Goal: Information Seeking & Learning: Learn about a topic

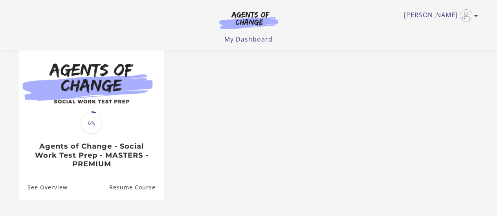
scroll to position [79, 0]
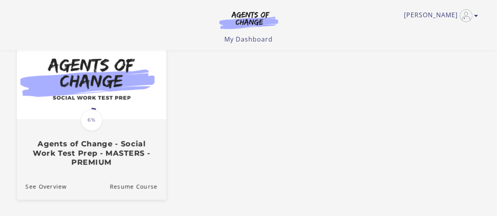
click at [80, 130] on div "Translation missing: en.liquid.partials.dashboard_course_card.progress_descript…" at bounding box center [91, 120] width 24 height 24
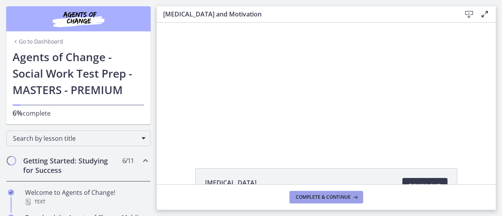
click at [323, 194] on span "Complete & continue" at bounding box center [323, 197] width 55 height 6
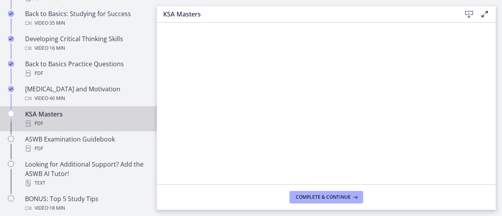
scroll to position [275, 0]
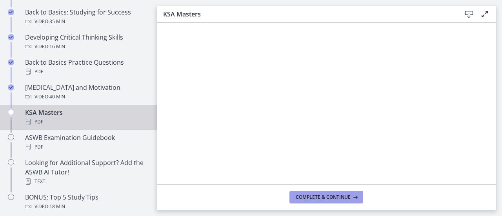
click at [307, 194] on button "Complete & continue" at bounding box center [327, 197] width 74 height 13
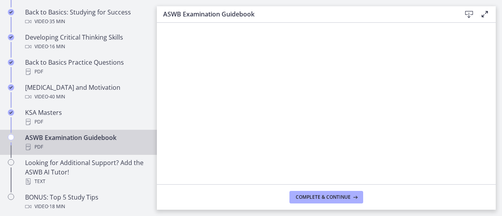
click at [320, 190] on footer "Complete & continue" at bounding box center [326, 198] width 339 height 26
click at [323, 194] on span "Complete & continue" at bounding box center [323, 197] width 55 height 6
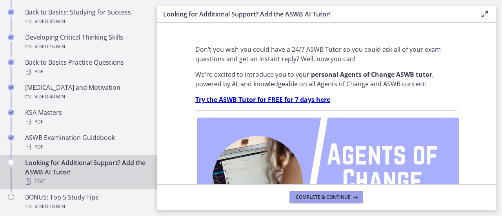
click at [323, 194] on span "Complete & continue" at bounding box center [323, 197] width 55 height 6
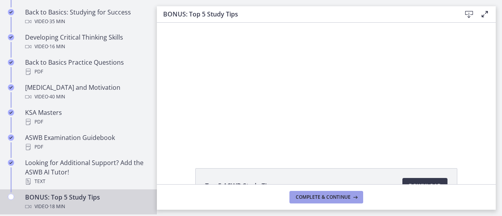
click at [326, 200] on span "Complete & continue" at bounding box center [323, 197] width 55 height 6
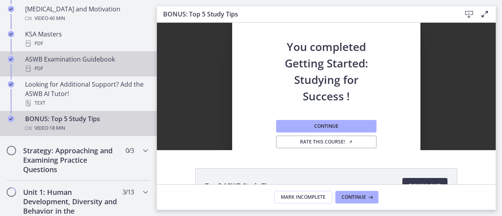
scroll to position [393, 0]
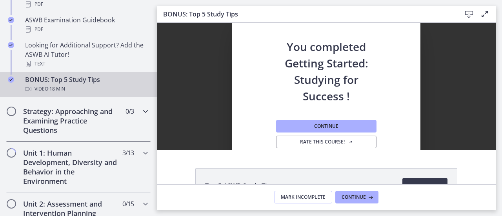
click at [86, 118] on h2 "Strategy: Approaching and Examining Practice Questions" at bounding box center [71, 121] width 96 height 28
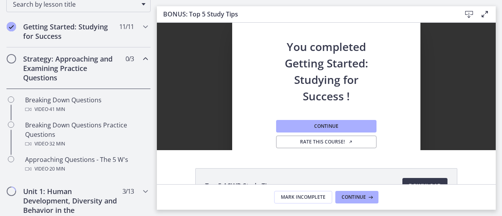
scroll to position [118, 0]
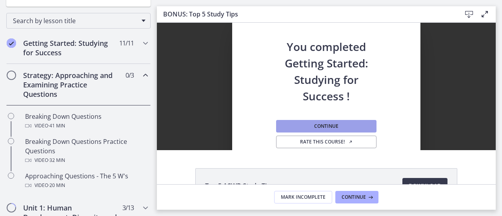
click at [342, 127] on button "Continue" at bounding box center [326, 126] width 100 height 13
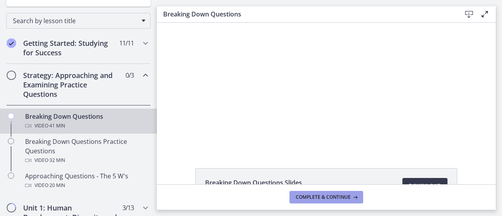
click at [334, 199] on span "Complete & continue" at bounding box center [323, 197] width 55 height 6
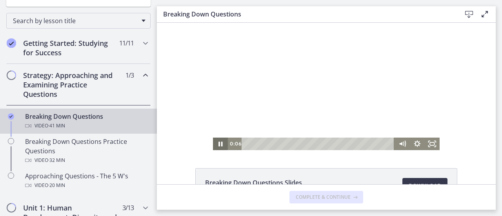
click at [215, 143] on icon "Pause" at bounding box center [220, 144] width 15 height 13
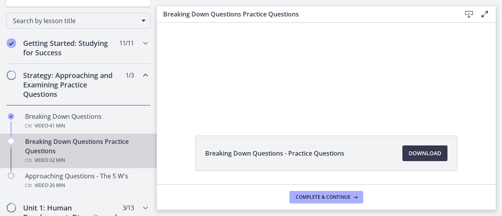
scroll to position [57, 0]
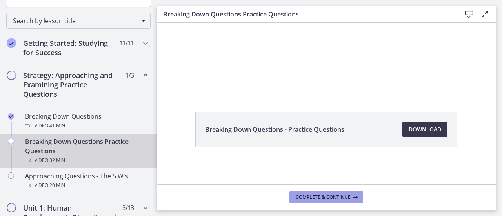
click at [346, 197] on span "Complete & continue" at bounding box center [323, 197] width 55 height 6
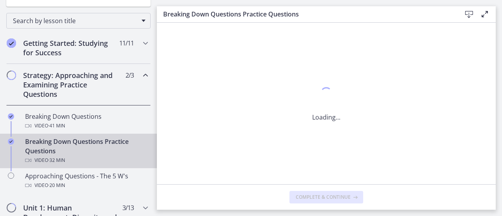
scroll to position [0, 0]
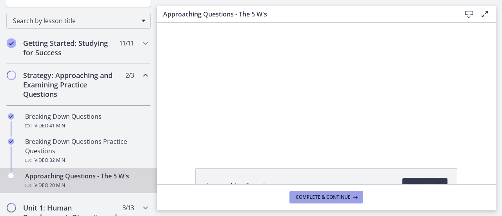
click at [351, 193] on button "Complete & continue" at bounding box center [327, 197] width 74 height 13
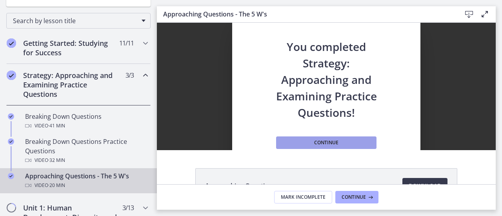
click at [349, 141] on button "Continue" at bounding box center [326, 143] width 100 height 13
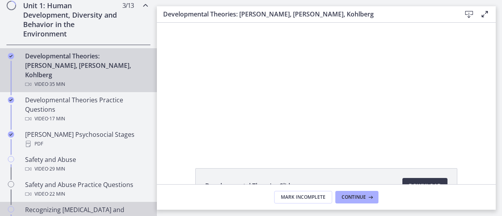
scroll to position [236, 0]
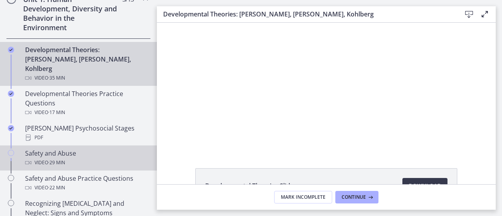
click at [110, 158] on div "Video · 29 min" at bounding box center [86, 162] width 122 height 9
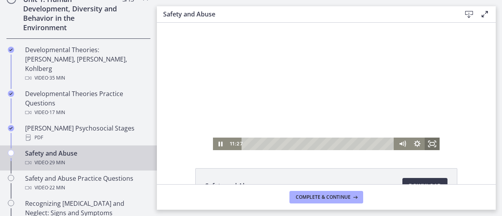
drag, startPoint x: 428, startPoint y: 144, endPoint x: 585, endPoint y: 214, distance: 172.0
click at [428, 144] on icon "Fullscreen" at bounding box center [432, 144] width 15 height 13
click at [435, 142] on icon "Fullscreen" at bounding box center [432, 144] width 15 height 13
